Goal: Complete application form

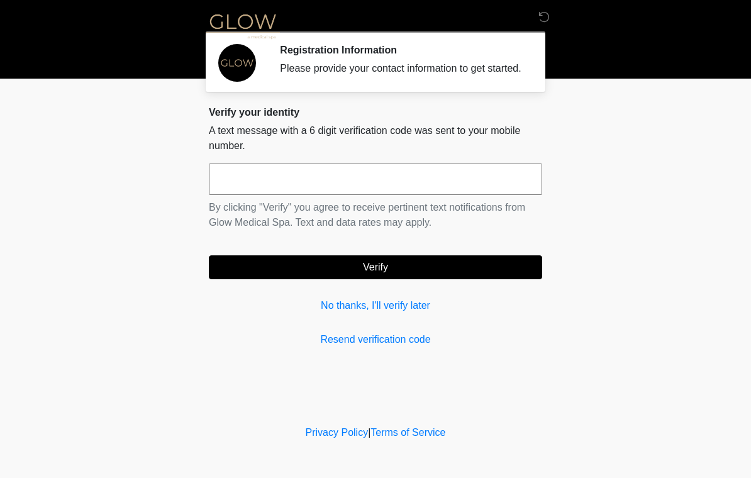
click at [262, 195] on input "text" at bounding box center [375, 179] width 333 height 31
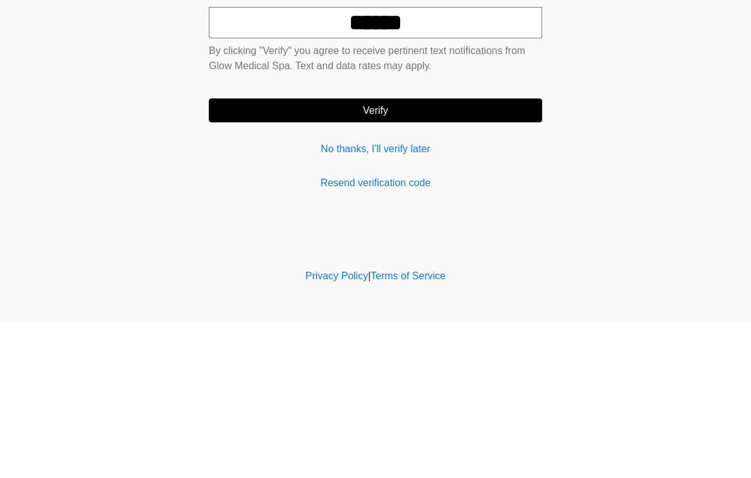
type input "******"
click at [380, 255] on button "Verify" at bounding box center [375, 267] width 333 height 24
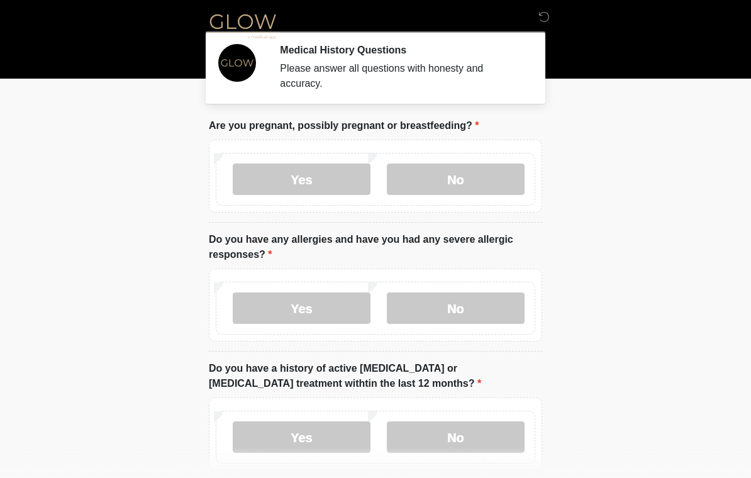
click at [452, 180] on label "No" at bounding box center [456, 179] width 138 height 31
click at [455, 304] on label "No" at bounding box center [456, 307] width 138 height 31
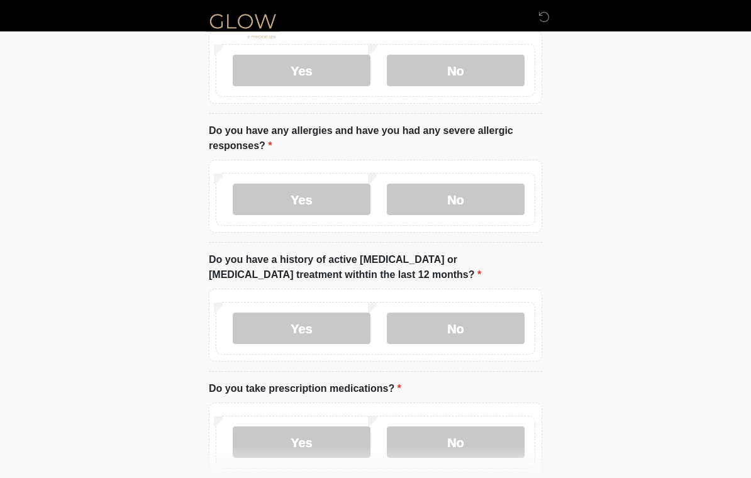
click at [460, 326] on label "No" at bounding box center [456, 328] width 138 height 31
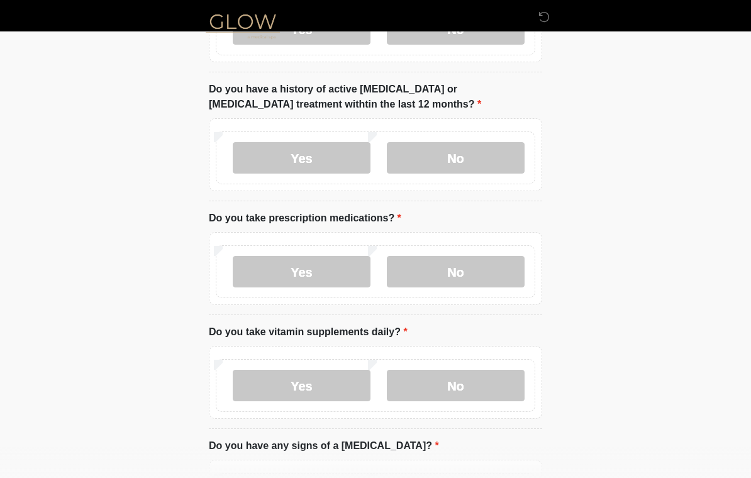
scroll to position [284, 0]
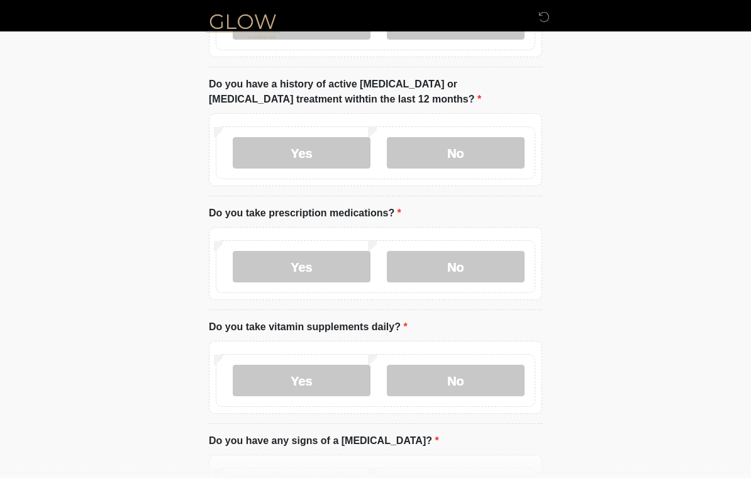
click at [297, 262] on label "Yes" at bounding box center [302, 266] width 138 height 31
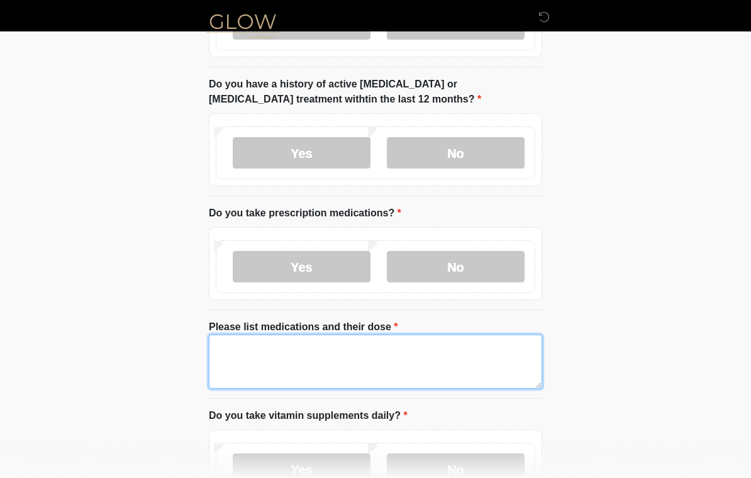
click at [269, 357] on textarea "Please list medications and their dose" at bounding box center [375, 362] width 333 height 54
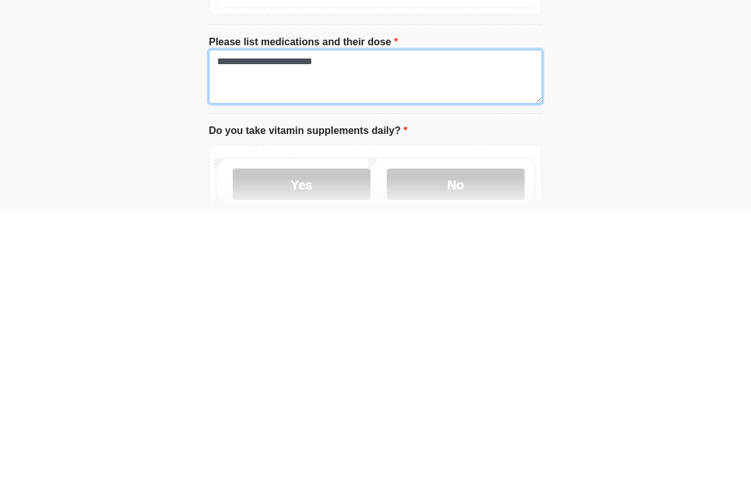
scroll to position [309, 0]
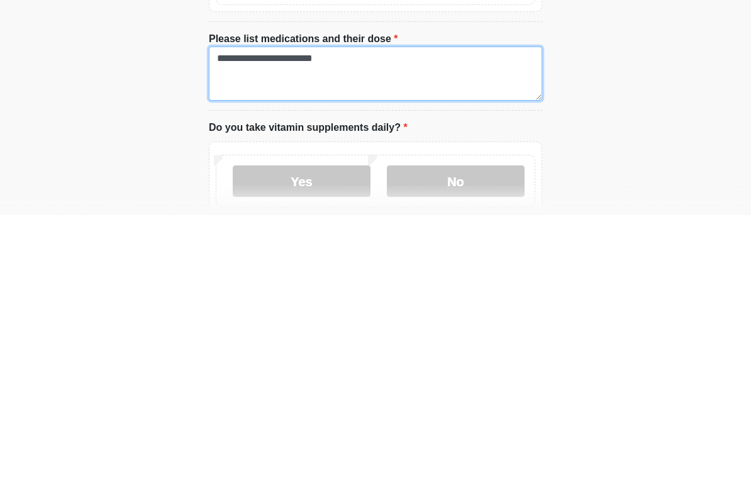
type textarea "**********"
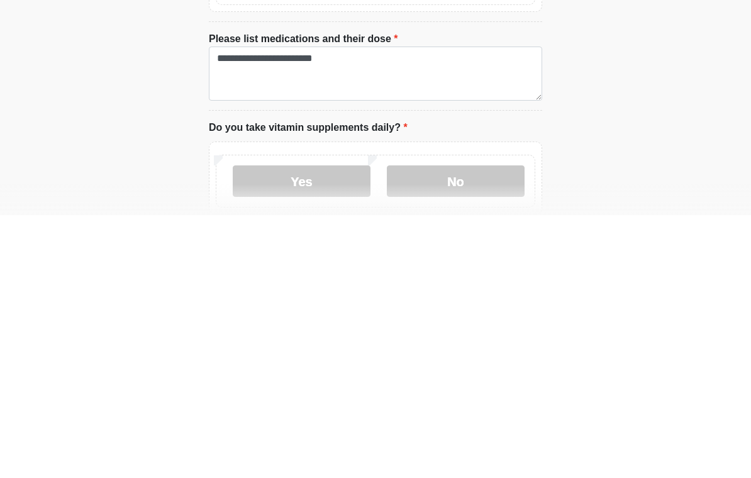
click at [303, 428] on label "Yes" at bounding box center [302, 443] width 138 height 31
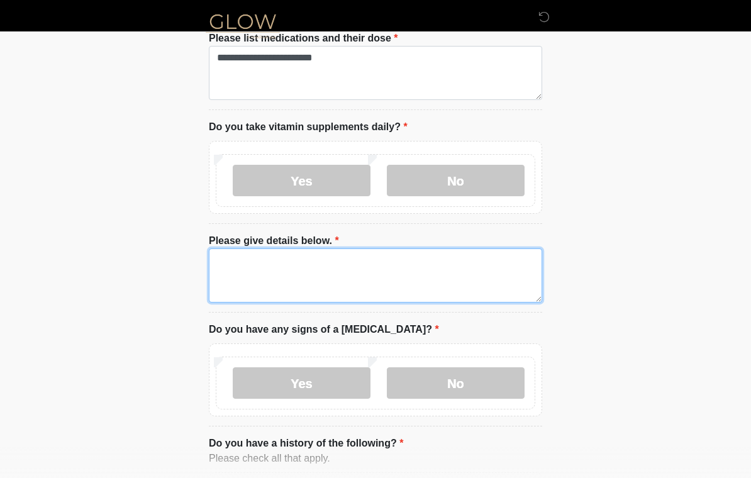
click at [242, 262] on textarea "Please give details below." at bounding box center [375, 275] width 333 height 54
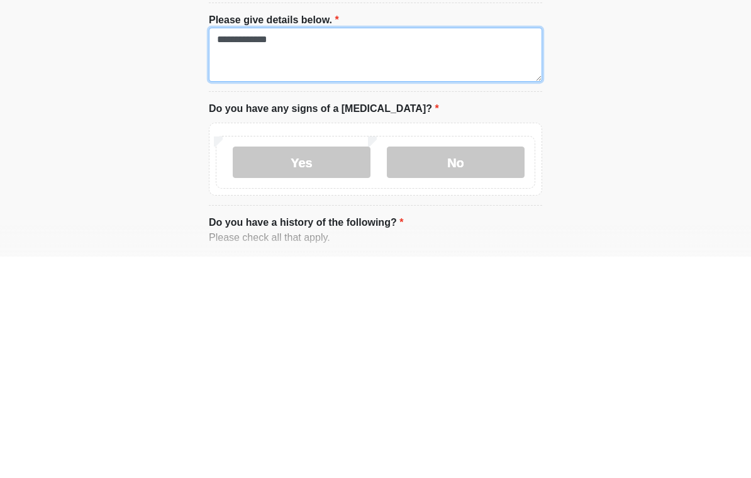
type textarea "**********"
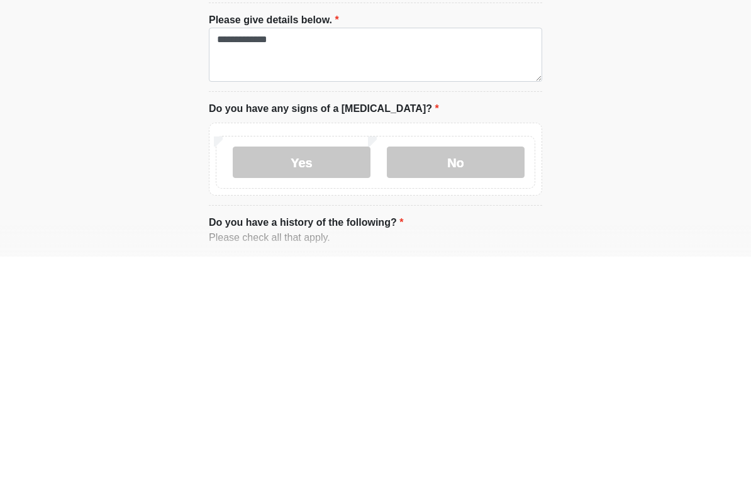
click at [467, 368] on label "No" at bounding box center [456, 383] width 138 height 31
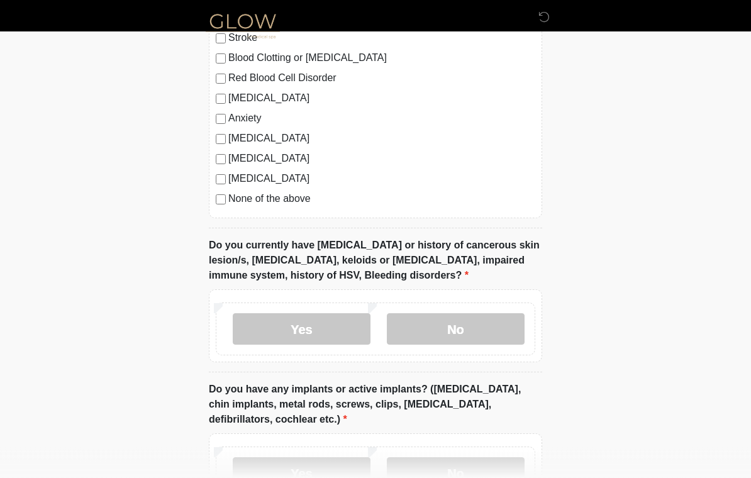
scroll to position [1083, 0]
click at [460, 330] on label "No" at bounding box center [456, 328] width 138 height 31
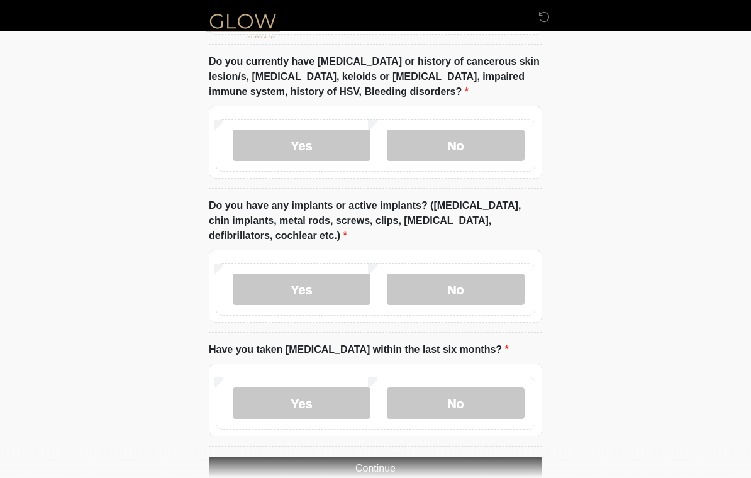
click at [450, 292] on label "No" at bounding box center [456, 289] width 138 height 31
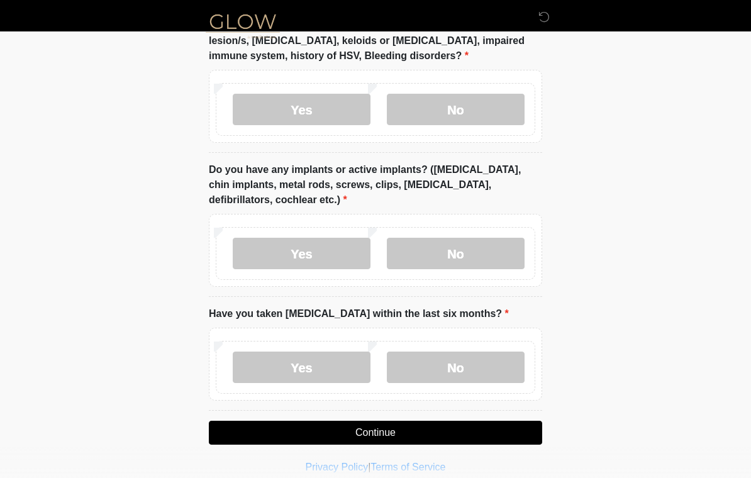
scroll to position [1313, 0]
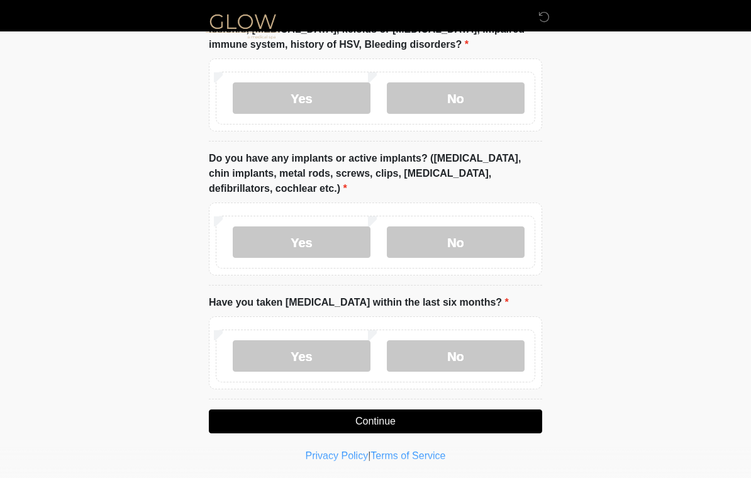
click at [457, 352] on label "No" at bounding box center [456, 355] width 138 height 31
click at [371, 411] on button "Continue" at bounding box center [375, 421] width 333 height 24
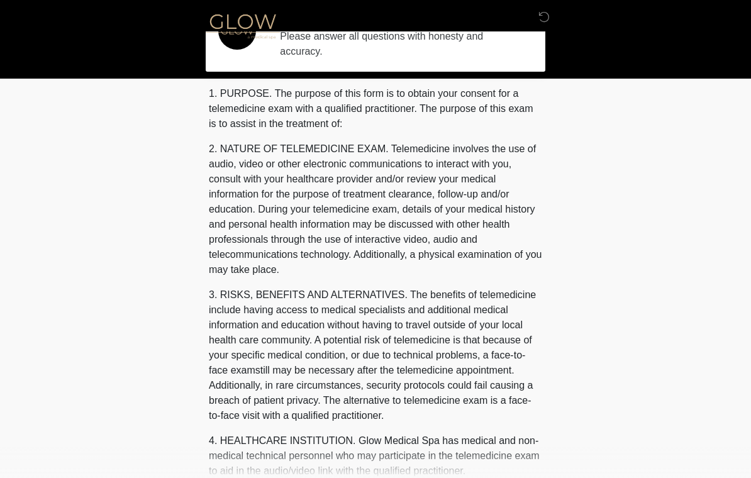
scroll to position [0, 0]
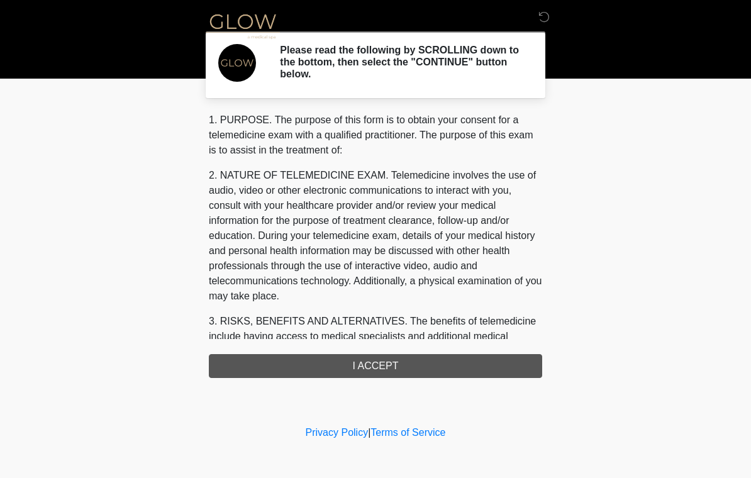
click at [372, 362] on div "1. PURPOSE. The purpose of this form is to obtain your consent for a telemedici…" at bounding box center [375, 245] width 333 height 265
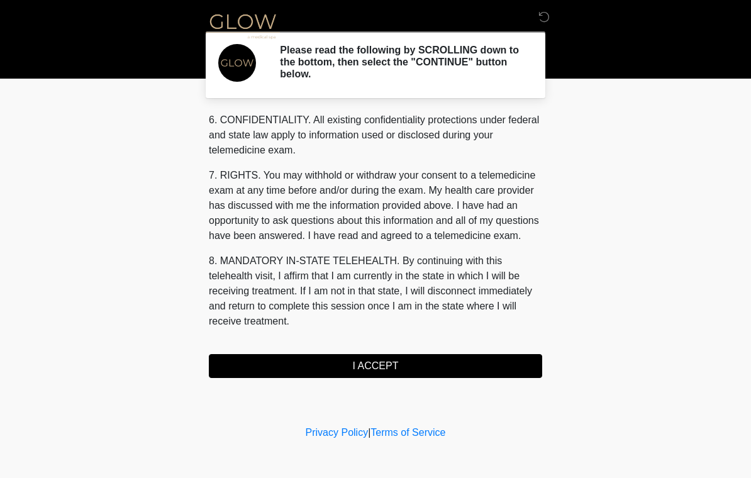
scroll to position [503, 0]
click at [371, 362] on button "I ACCEPT" at bounding box center [375, 366] width 333 height 24
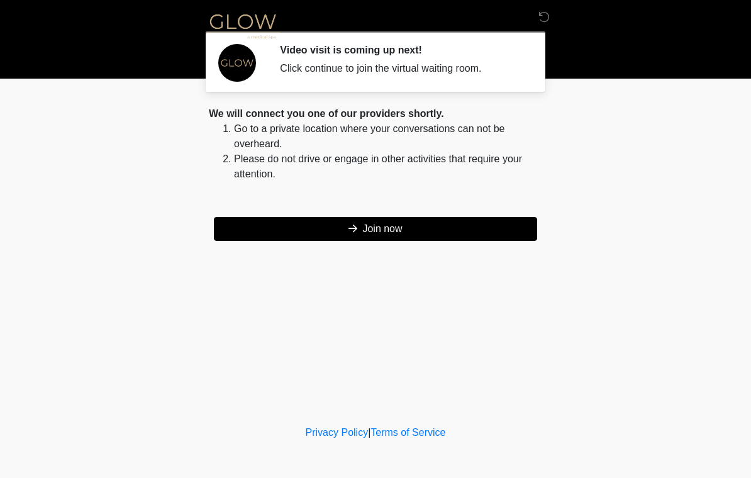
click at [381, 231] on button "Join now" at bounding box center [375, 229] width 323 height 24
